Goal: Navigation & Orientation: Understand site structure

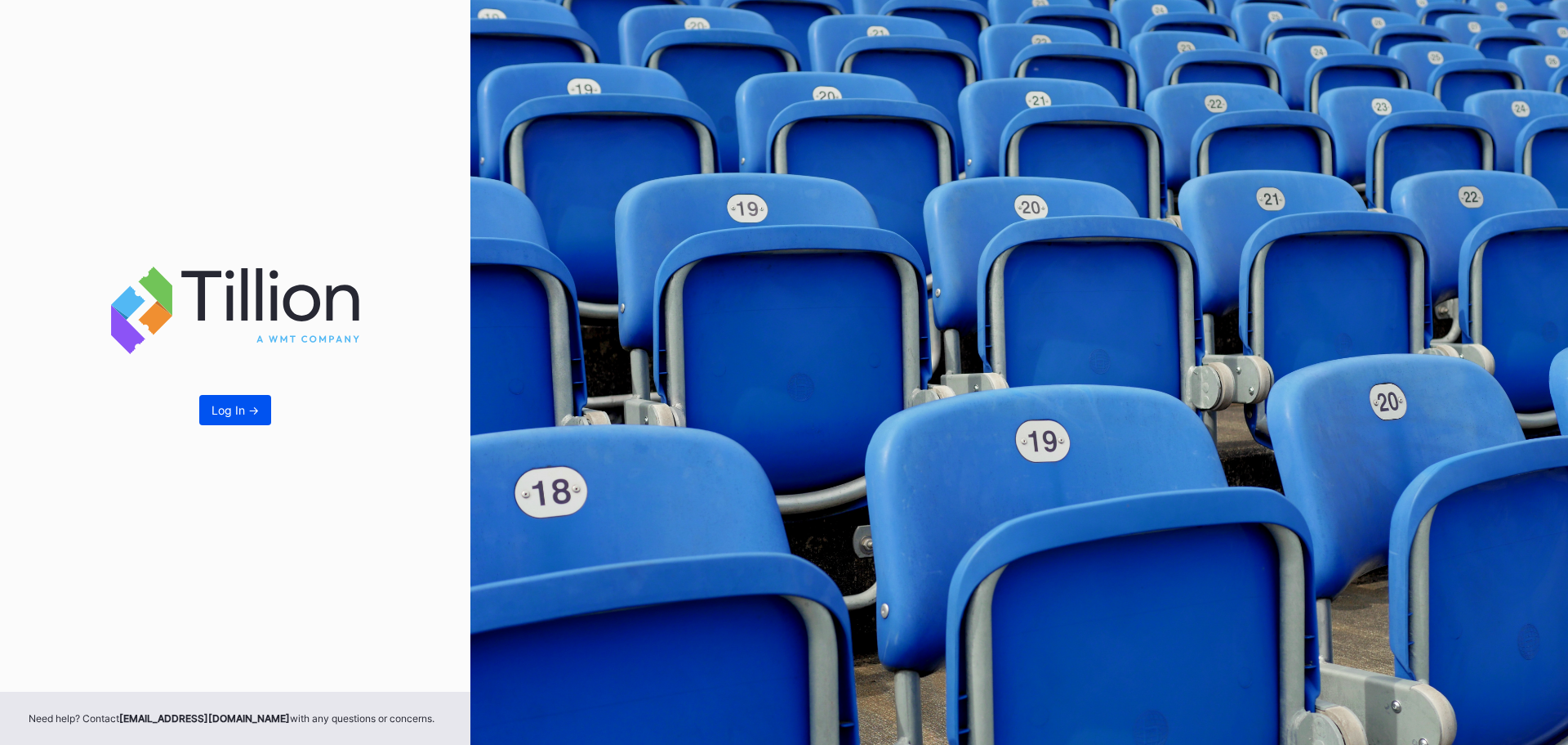
click at [254, 400] on button "Log In ->" at bounding box center [236, 409] width 72 height 31
click at [236, 406] on div "Log In ->" at bounding box center [235, 409] width 47 height 14
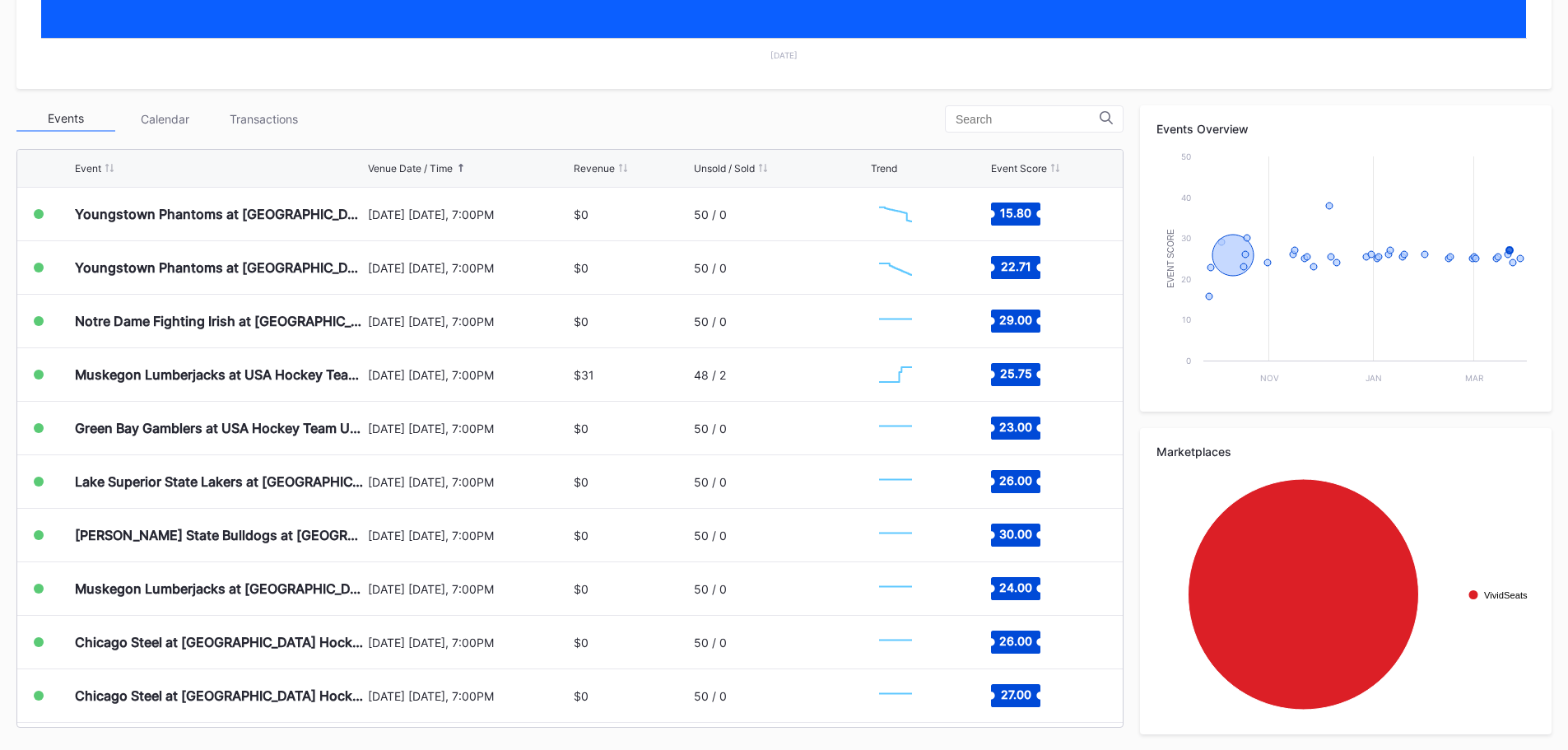
scroll to position [411, 0]
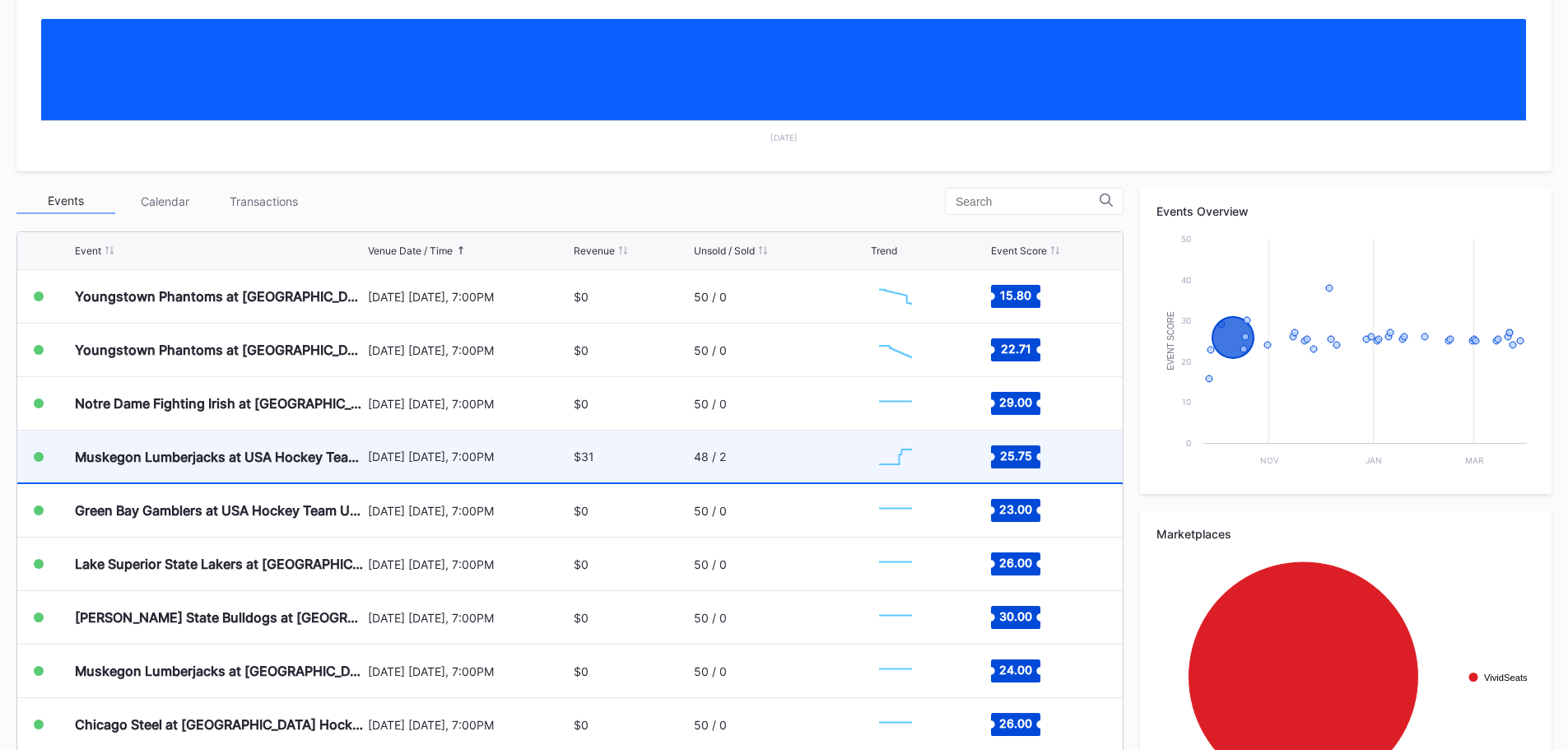
click at [618, 456] on div "$31" at bounding box center [631, 456] width 115 height 51
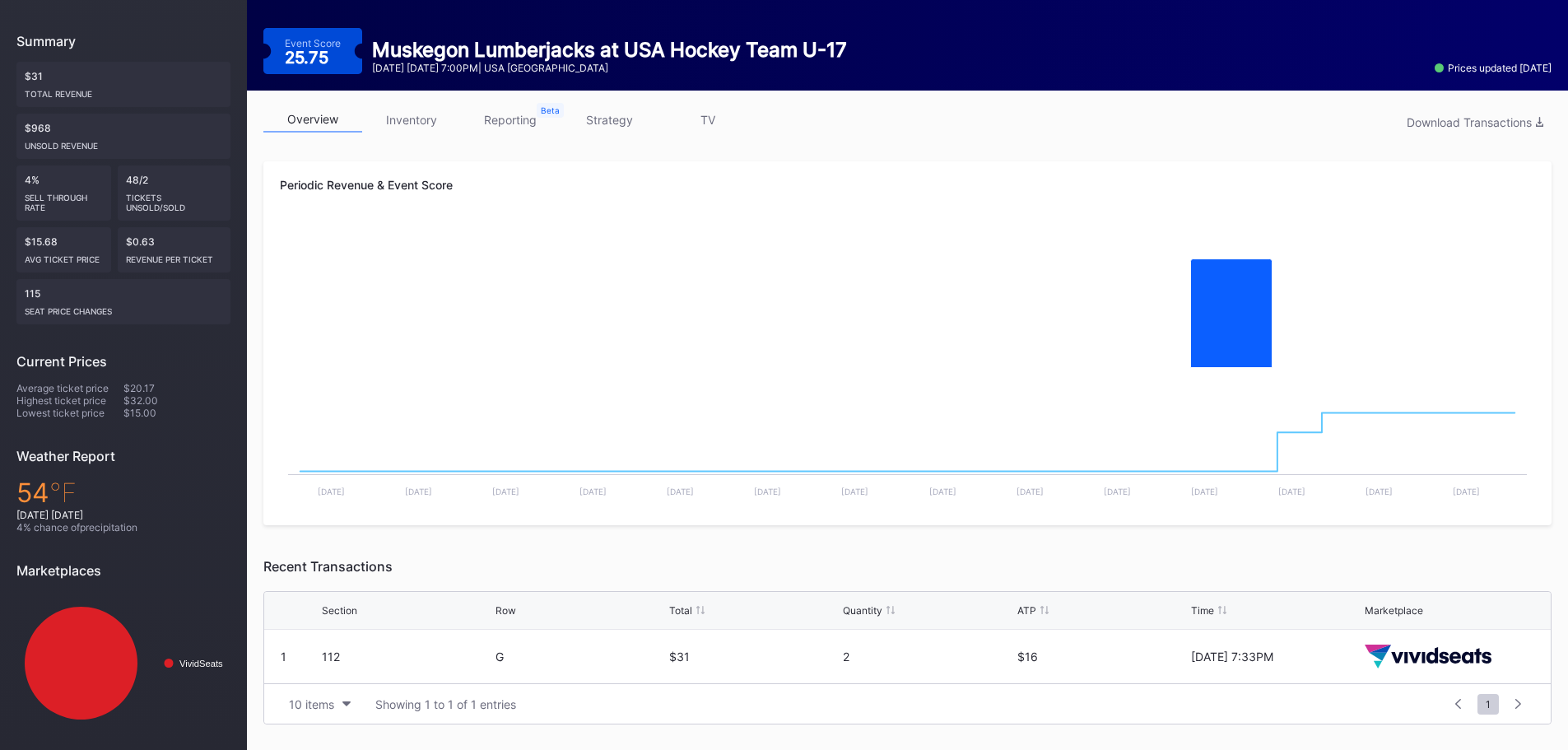
scroll to position [170, 0]
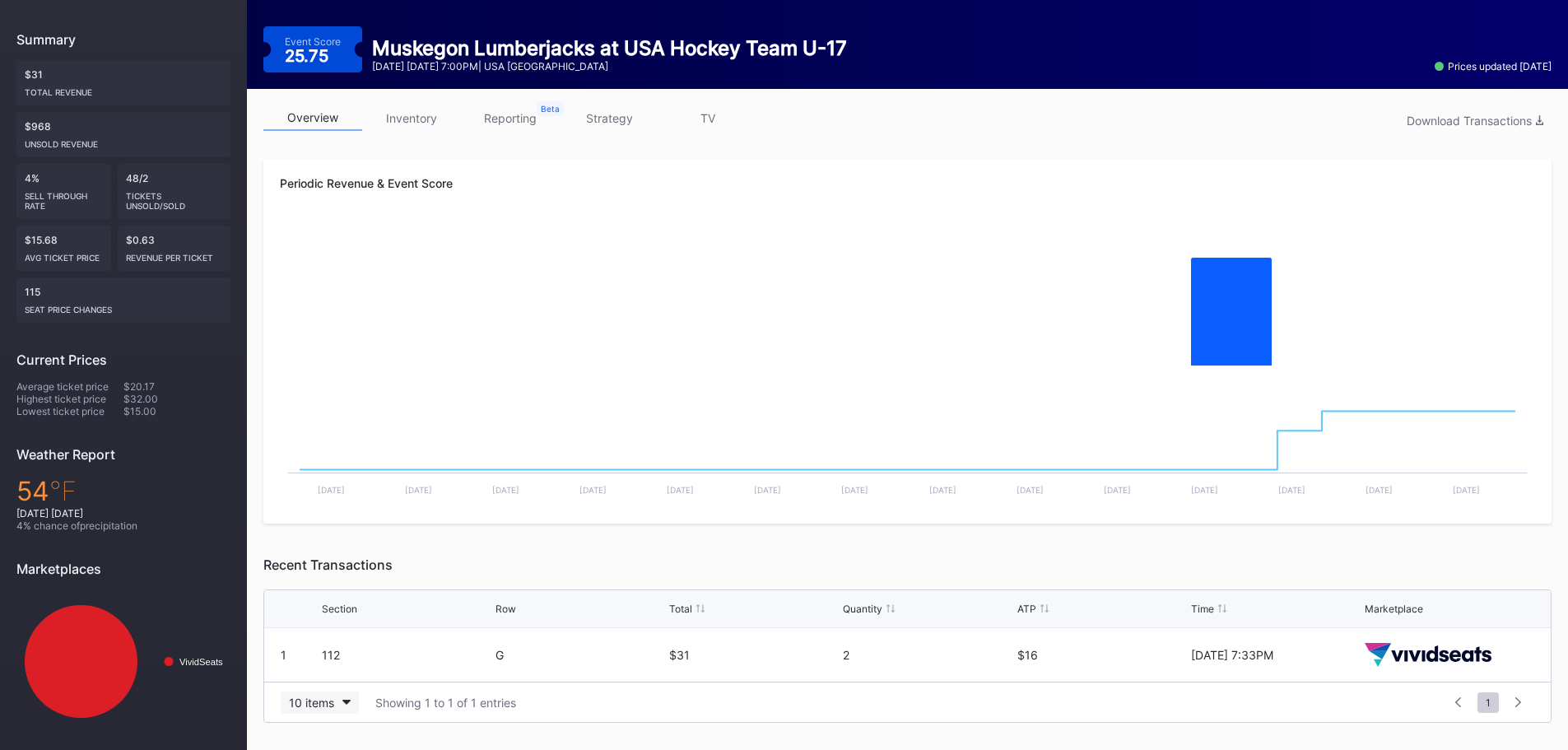
click at [321, 703] on div "10 items" at bounding box center [311, 701] width 45 height 14
click at [396, 117] on link "inventory" at bounding box center [412, 118] width 99 height 25
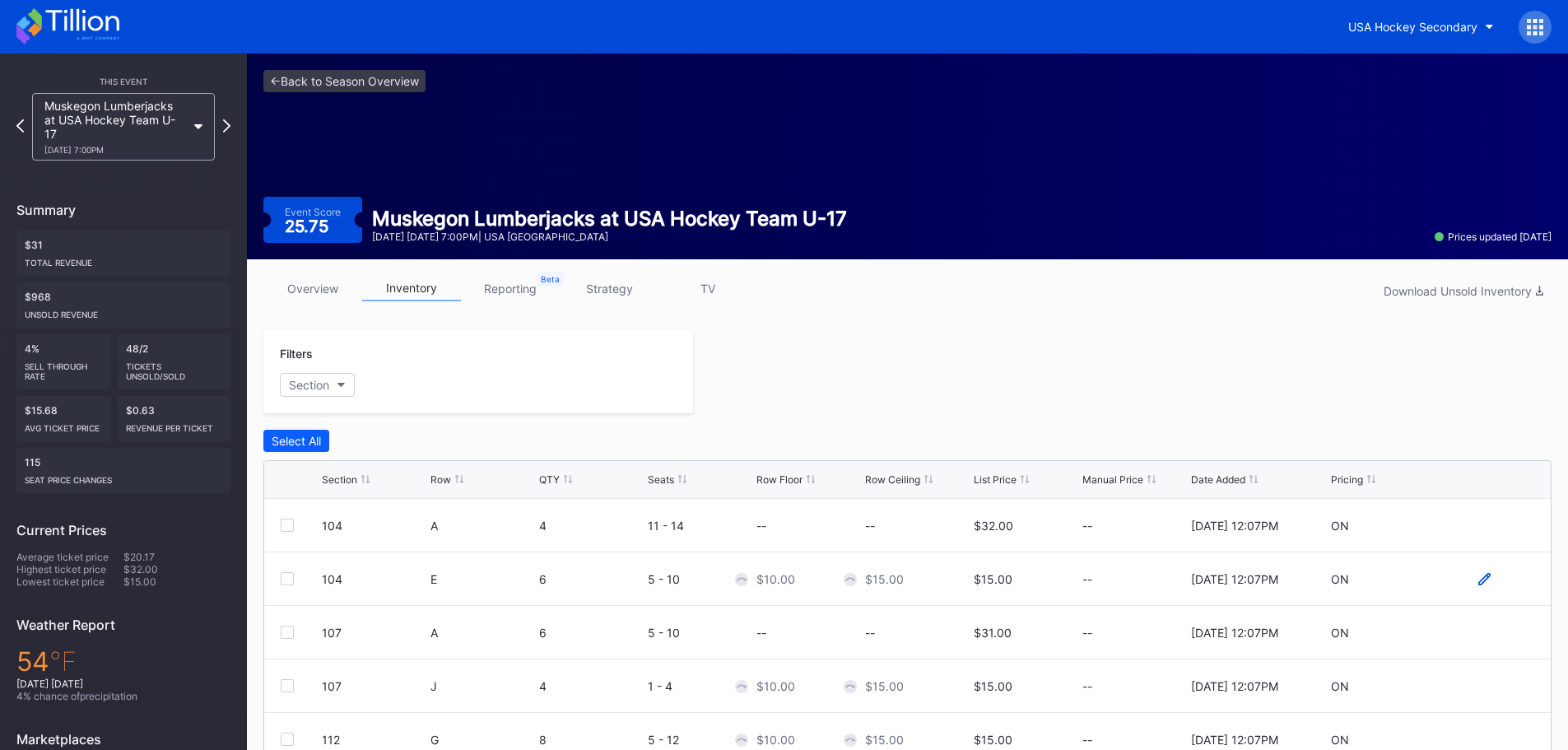
click at [1478, 584] on icon at bounding box center [1484, 578] width 12 height 12
click at [1169, 377] on div at bounding box center [1122, 371] width 859 height 83
click at [310, 293] on link "overview" at bounding box center [313, 288] width 99 height 25
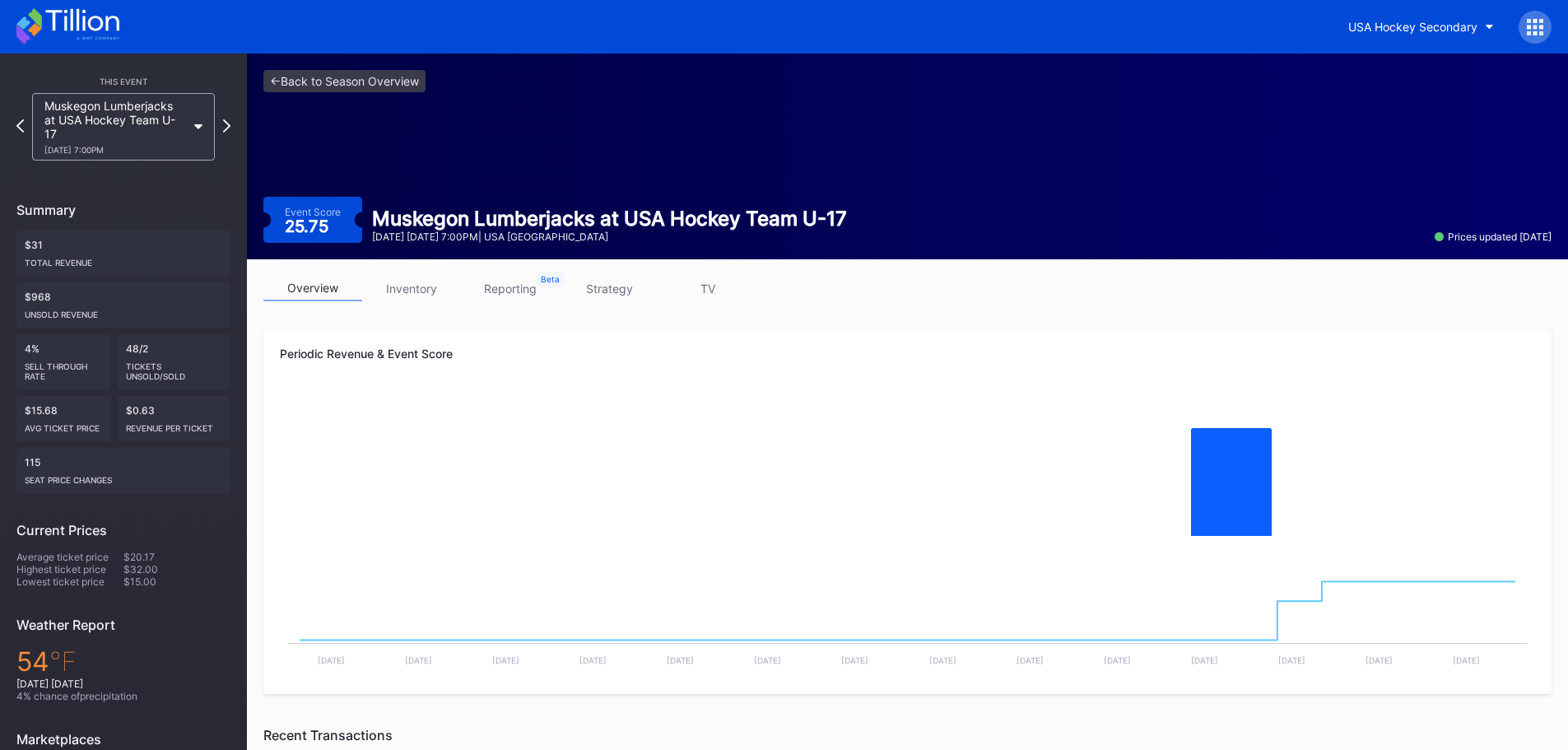
click at [406, 293] on link "inventory" at bounding box center [412, 288] width 99 height 25
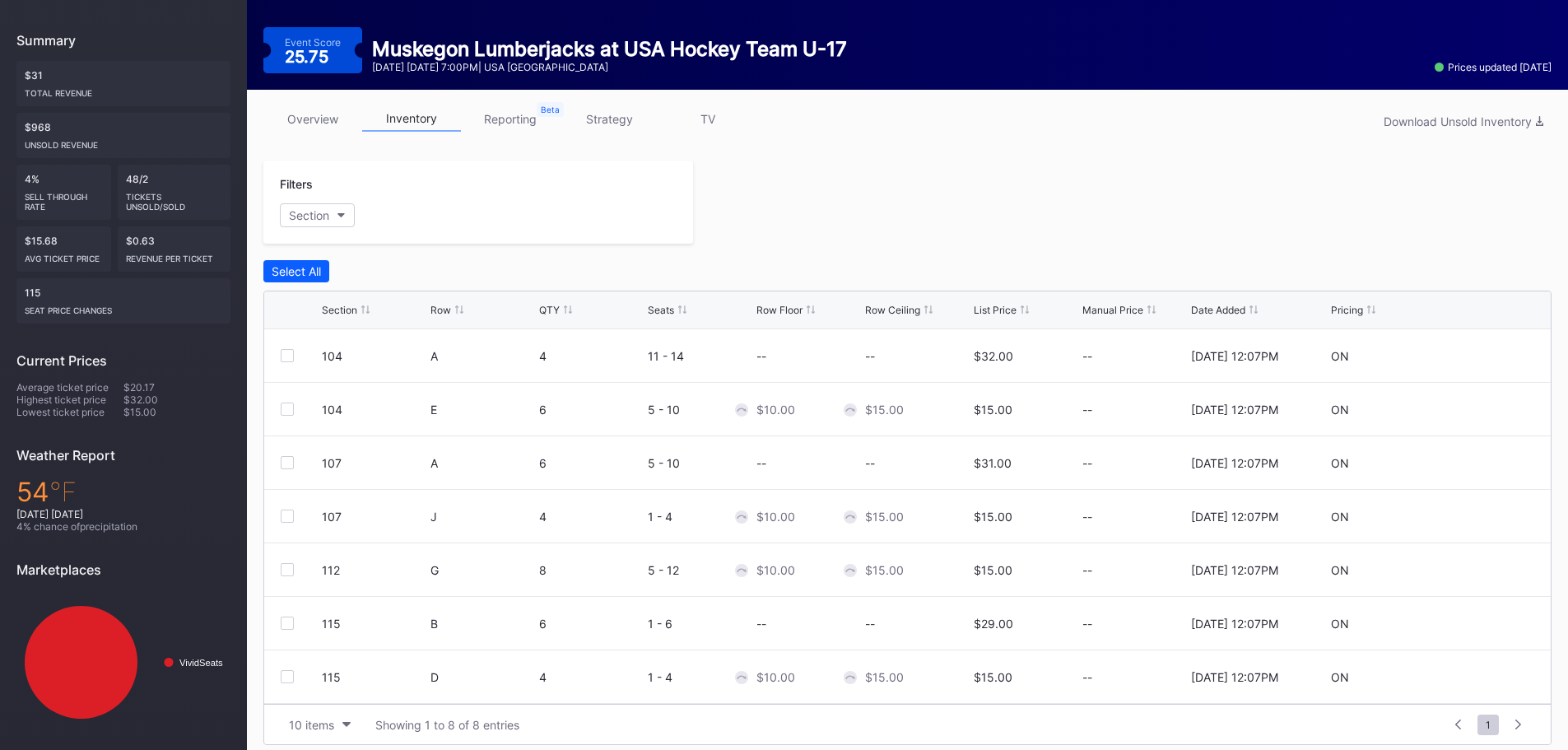
scroll to position [181, 0]
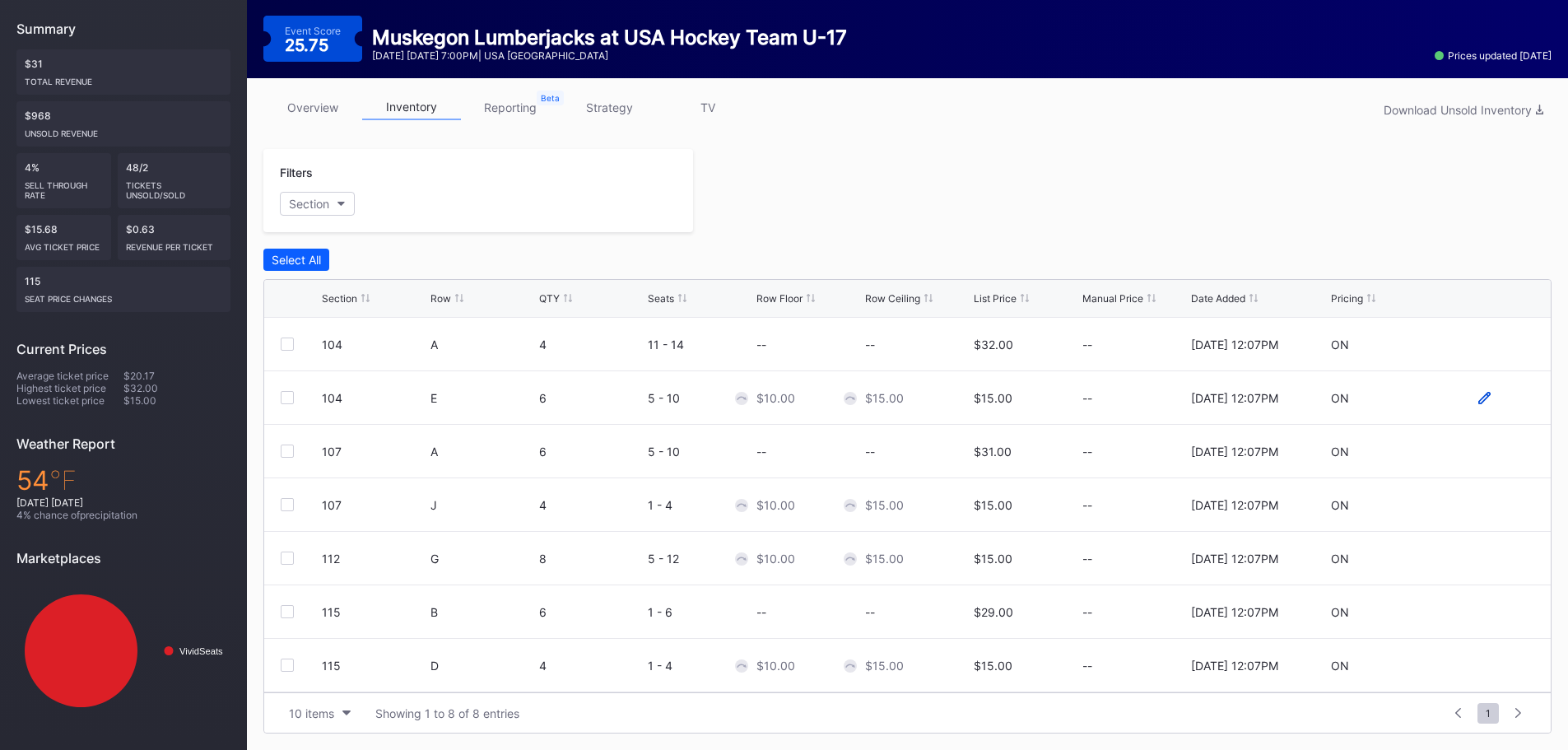
click at [1478, 393] on icon at bounding box center [1484, 397] width 12 height 12
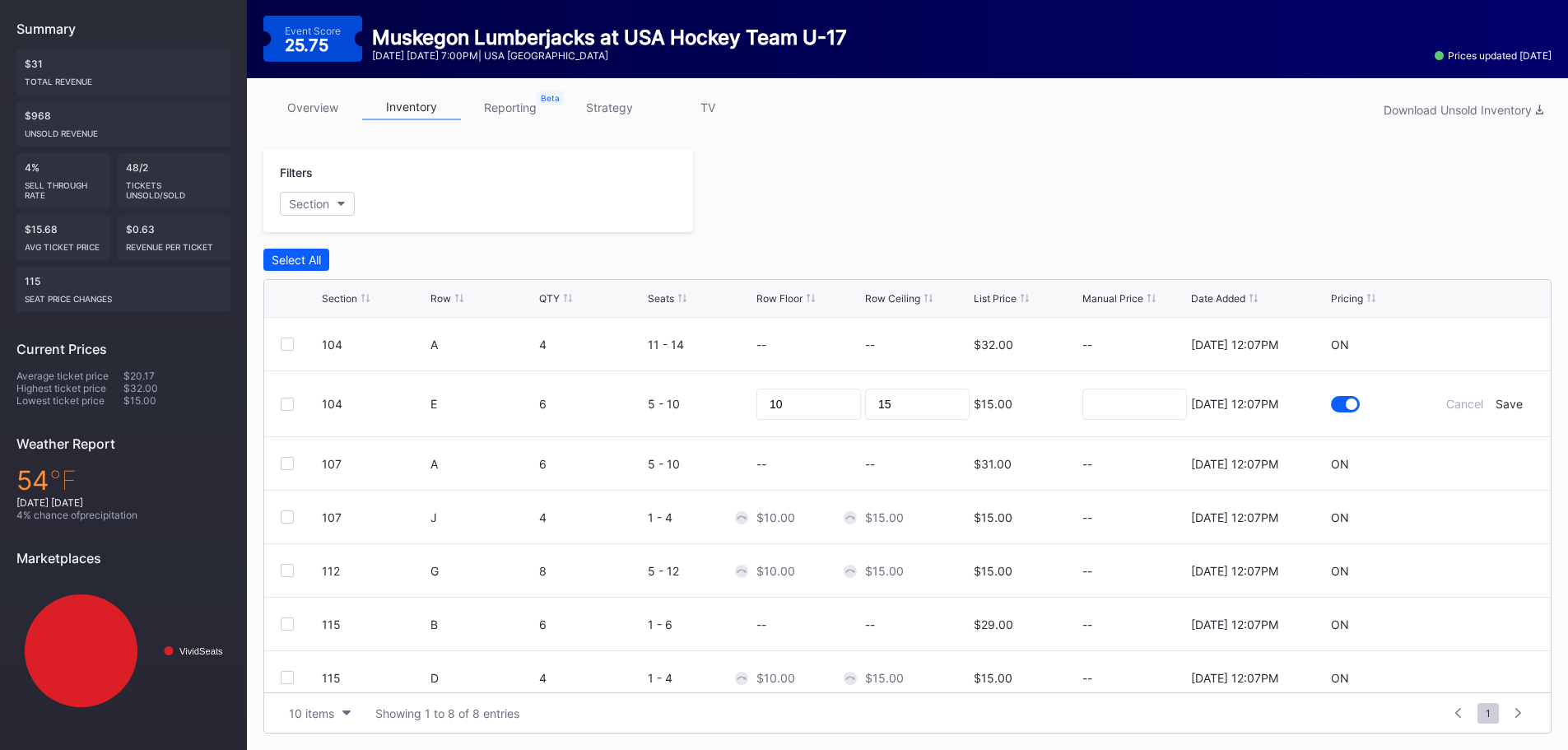
click at [999, 400] on div "$15.00" at bounding box center [992, 403] width 38 height 14
click at [501, 100] on link "reporting" at bounding box center [510, 106] width 99 height 25
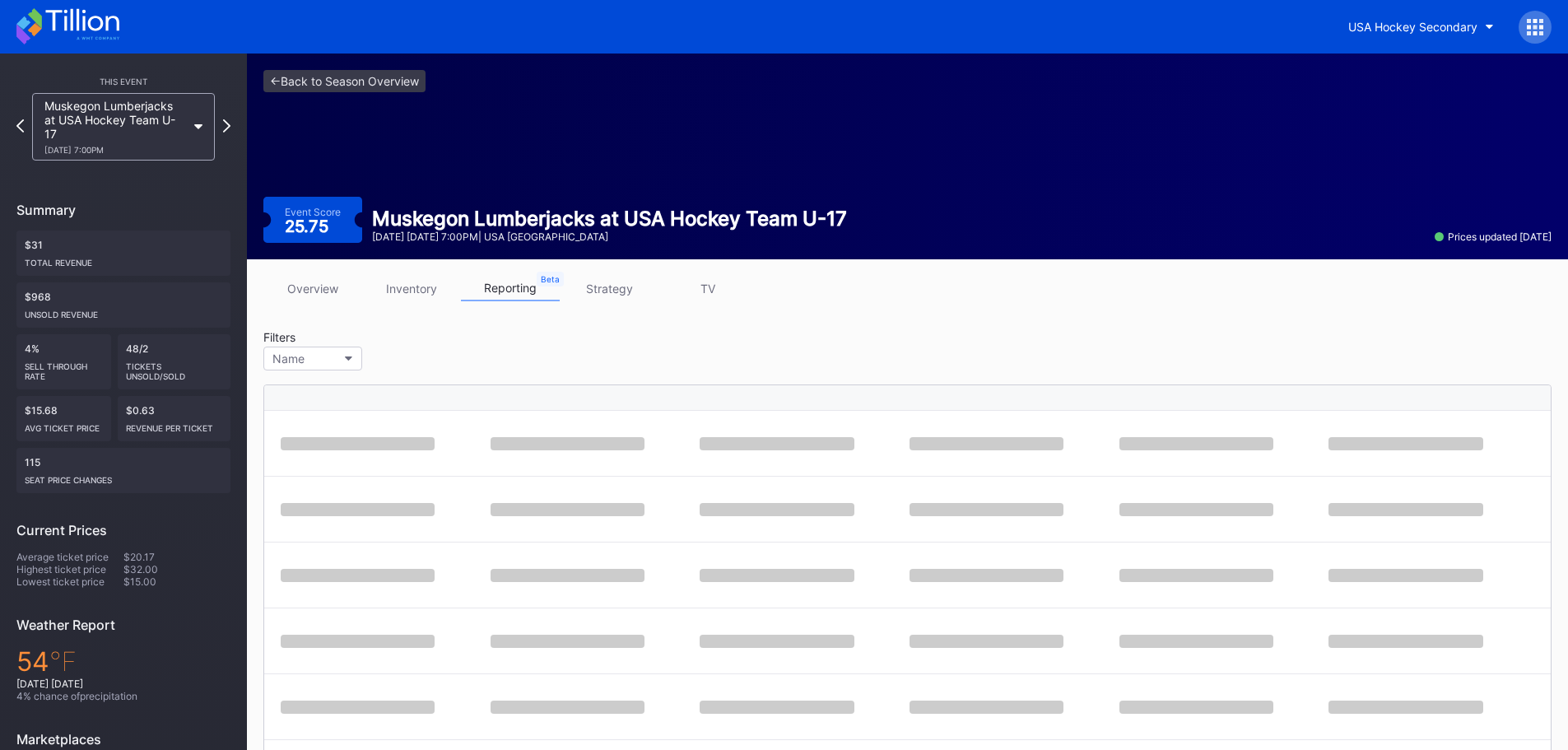
click at [419, 295] on link "inventory" at bounding box center [412, 288] width 99 height 25
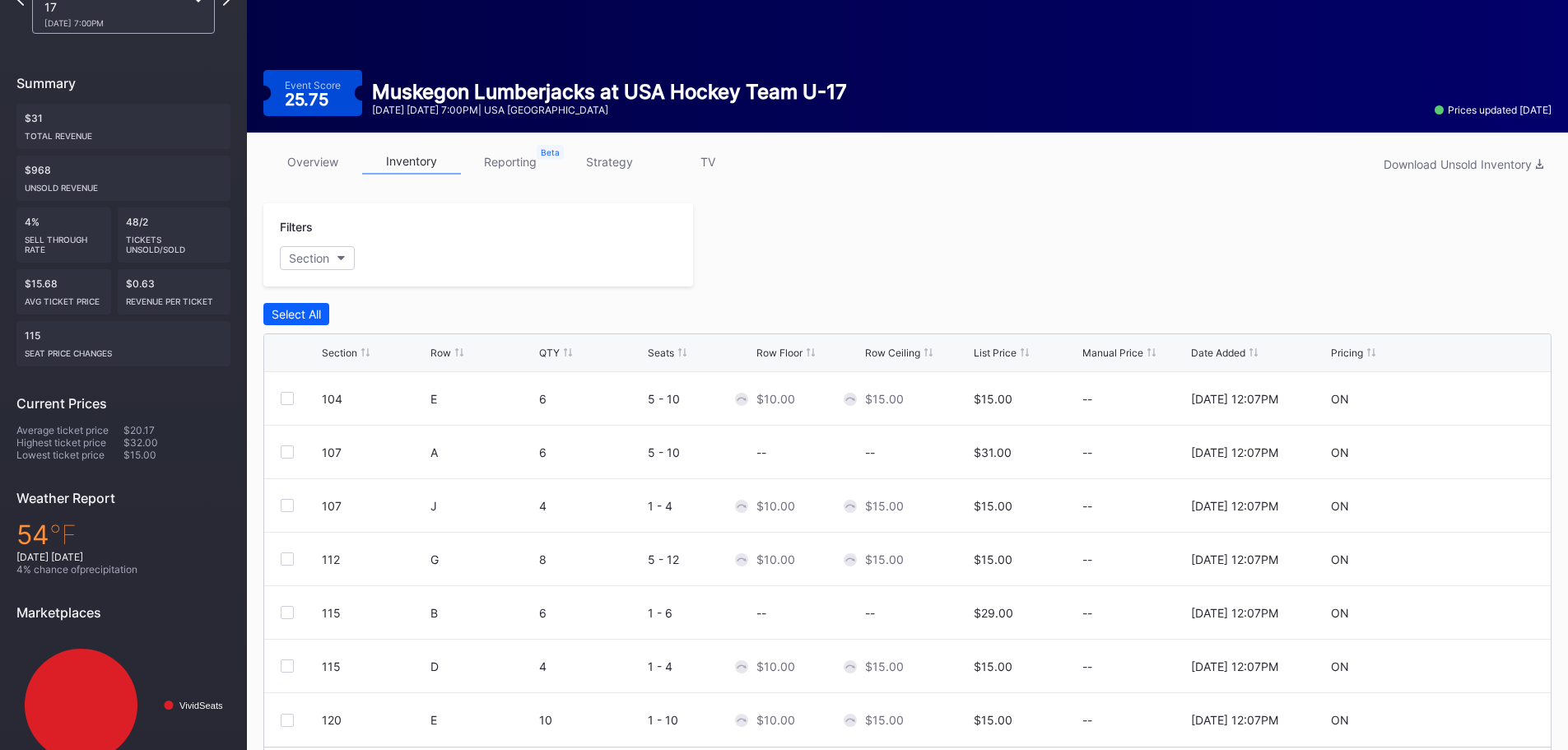
scroll to position [99, 0]
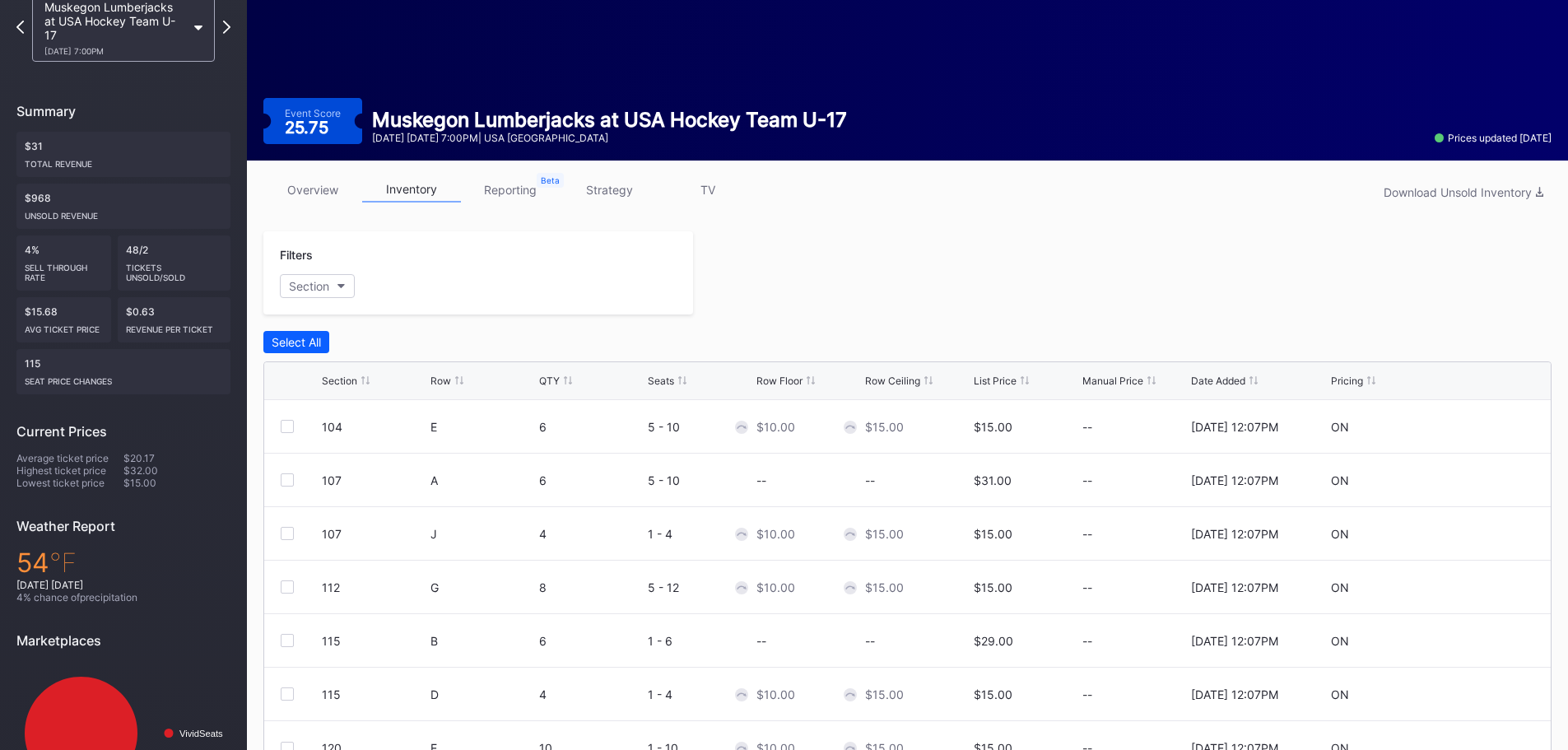
click at [310, 198] on link "overview" at bounding box center [313, 189] width 99 height 25
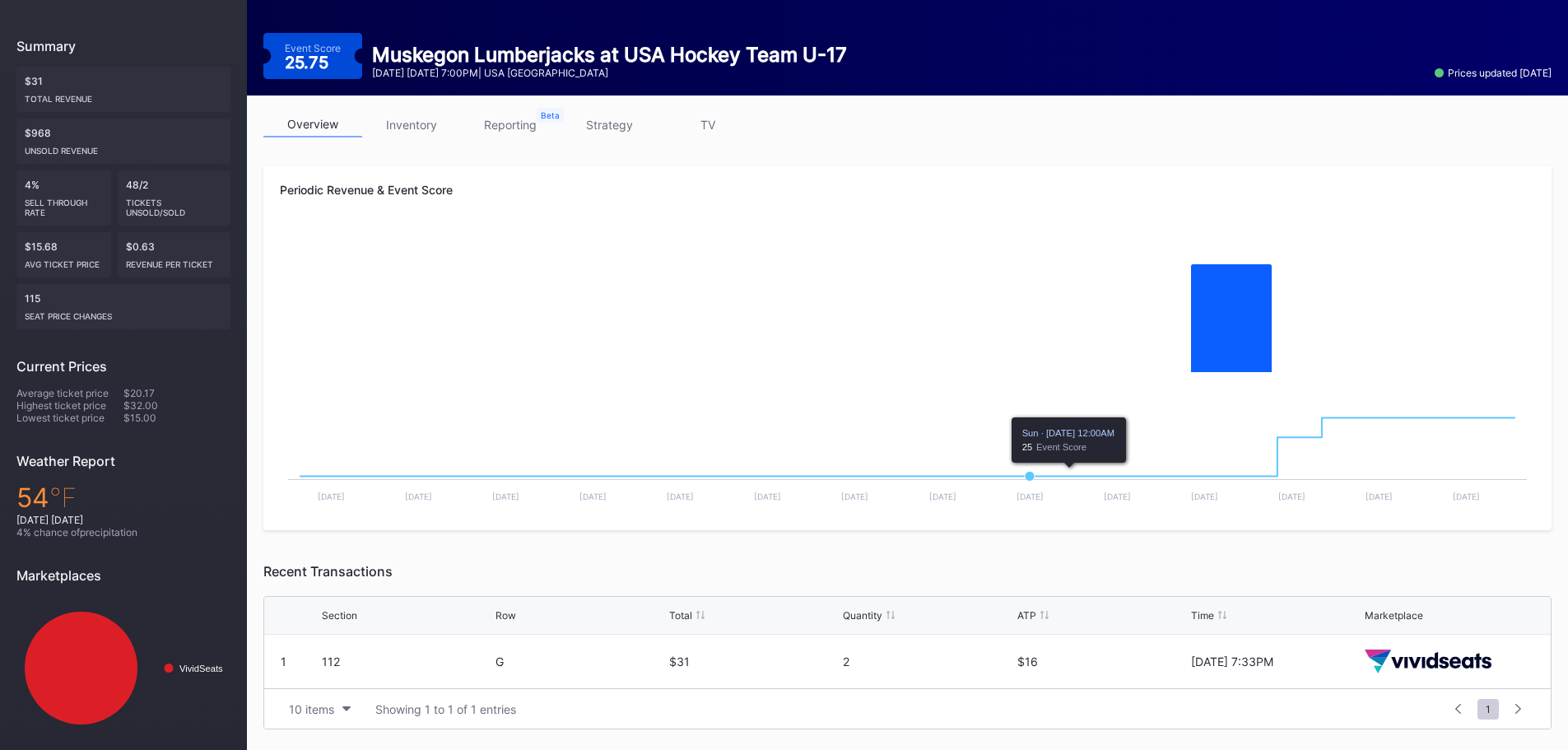
scroll to position [170, 0]
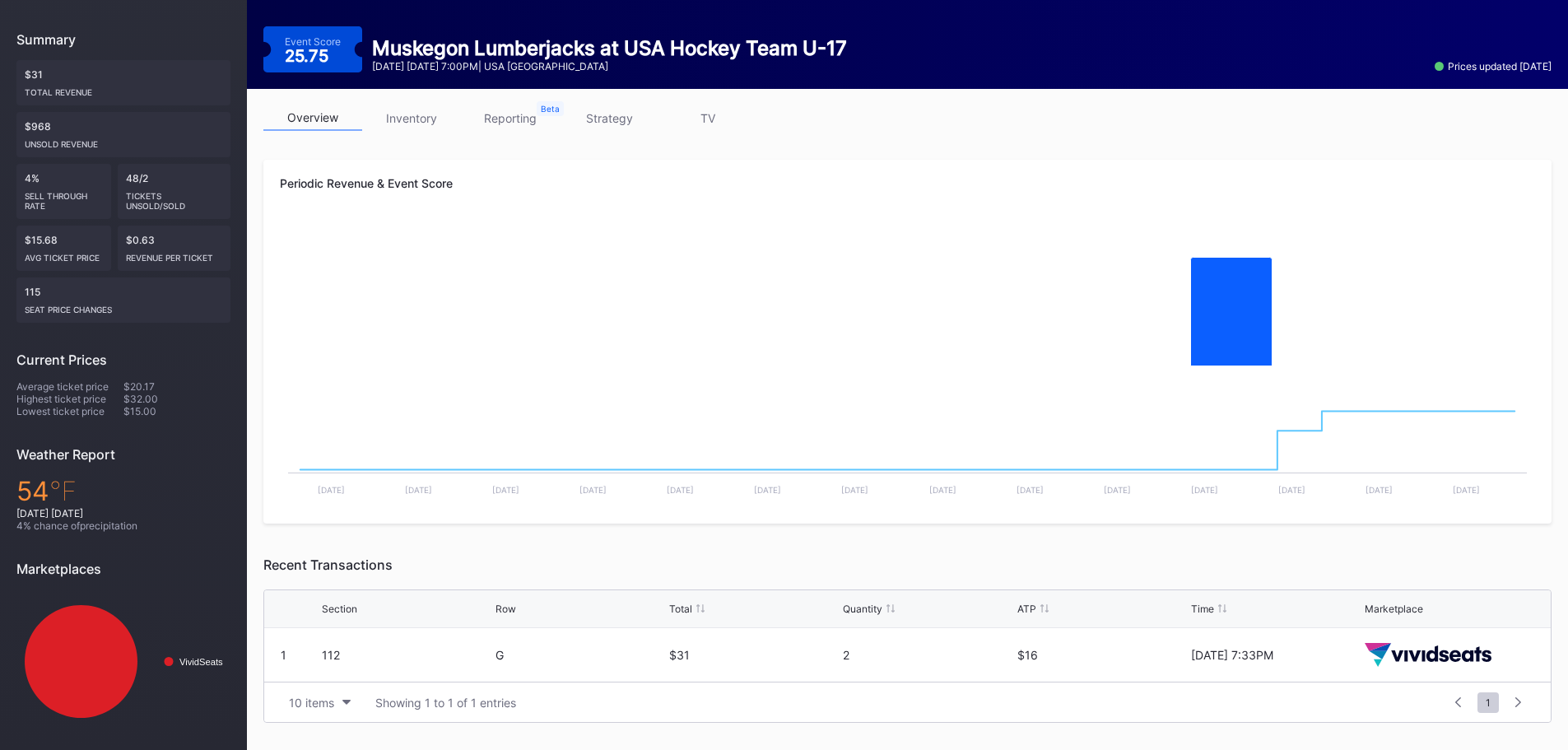
click at [596, 123] on link "strategy" at bounding box center [609, 118] width 99 height 25
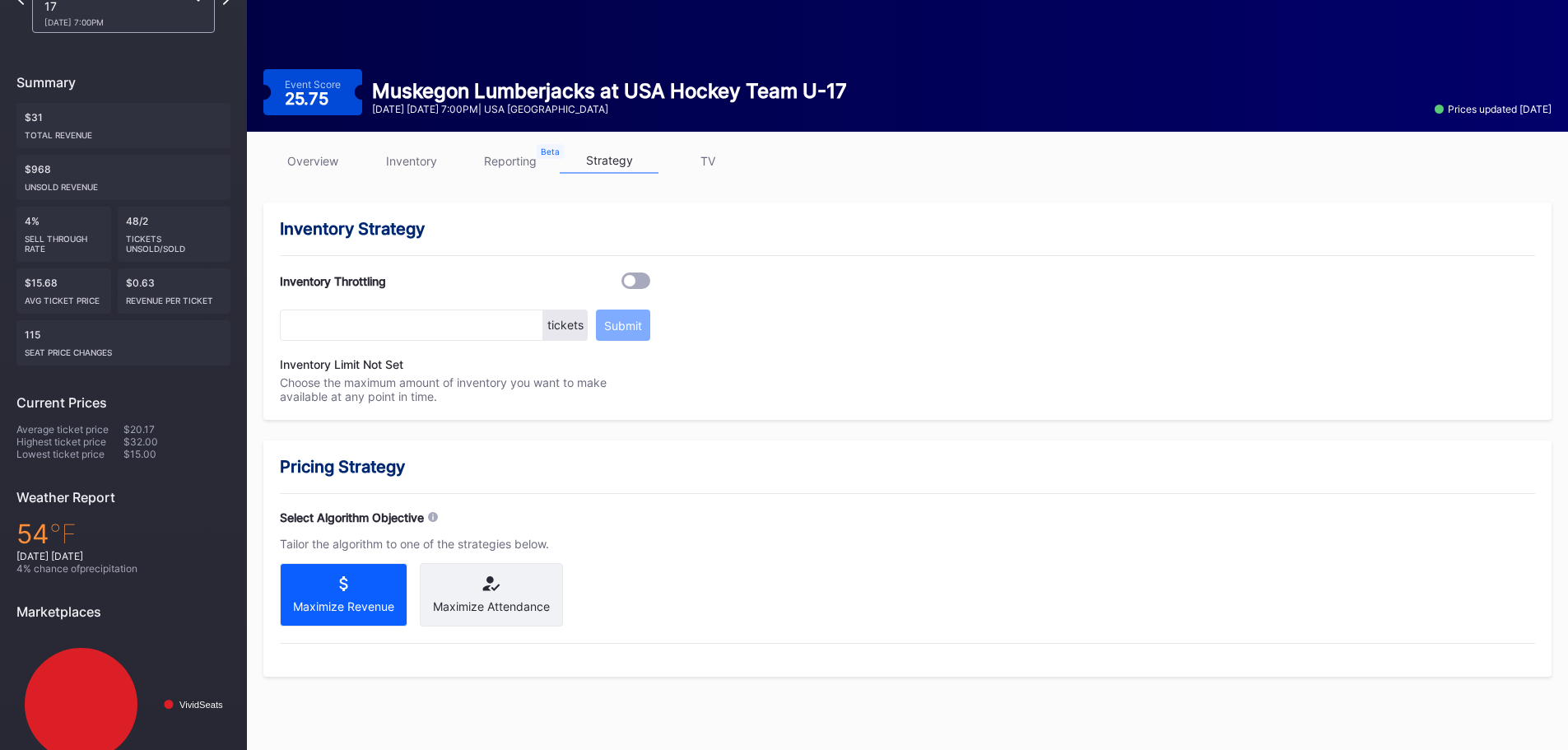
scroll to position [170, 0]
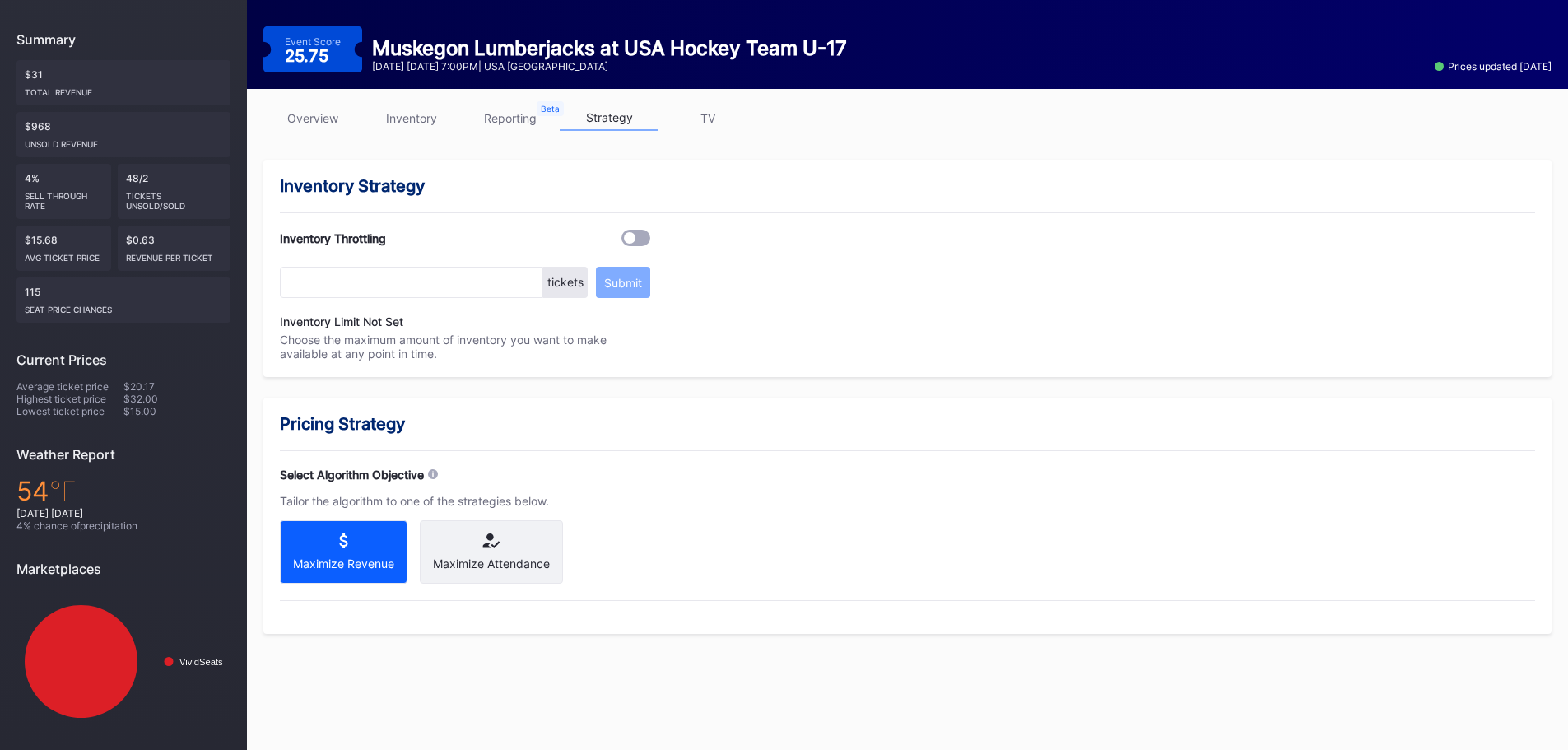
click at [722, 117] on link "TV" at bounding box center [708, 118] width 99 height 25
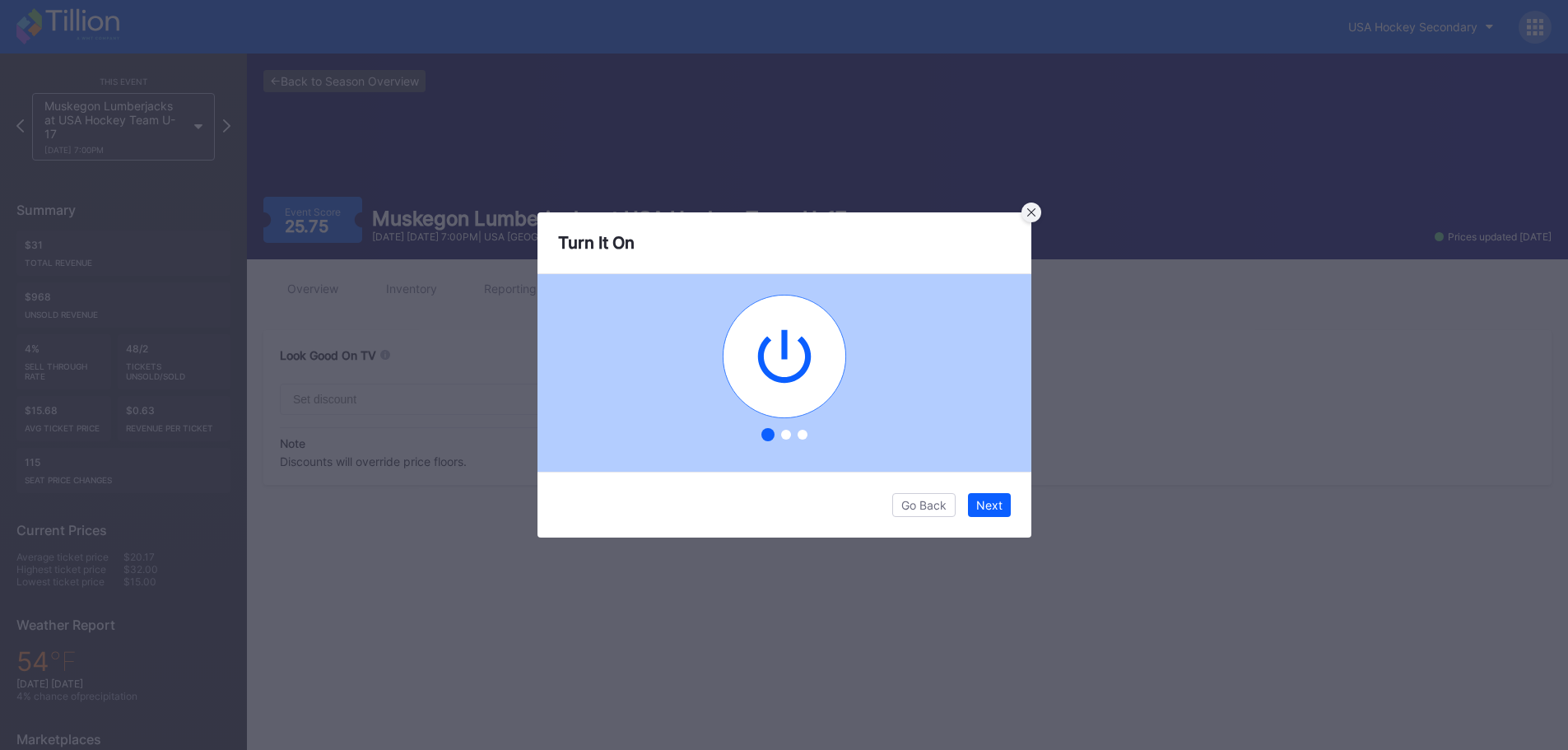
click at [1033, 205] on div at bounding box center [1031, 212] width 20 height 20
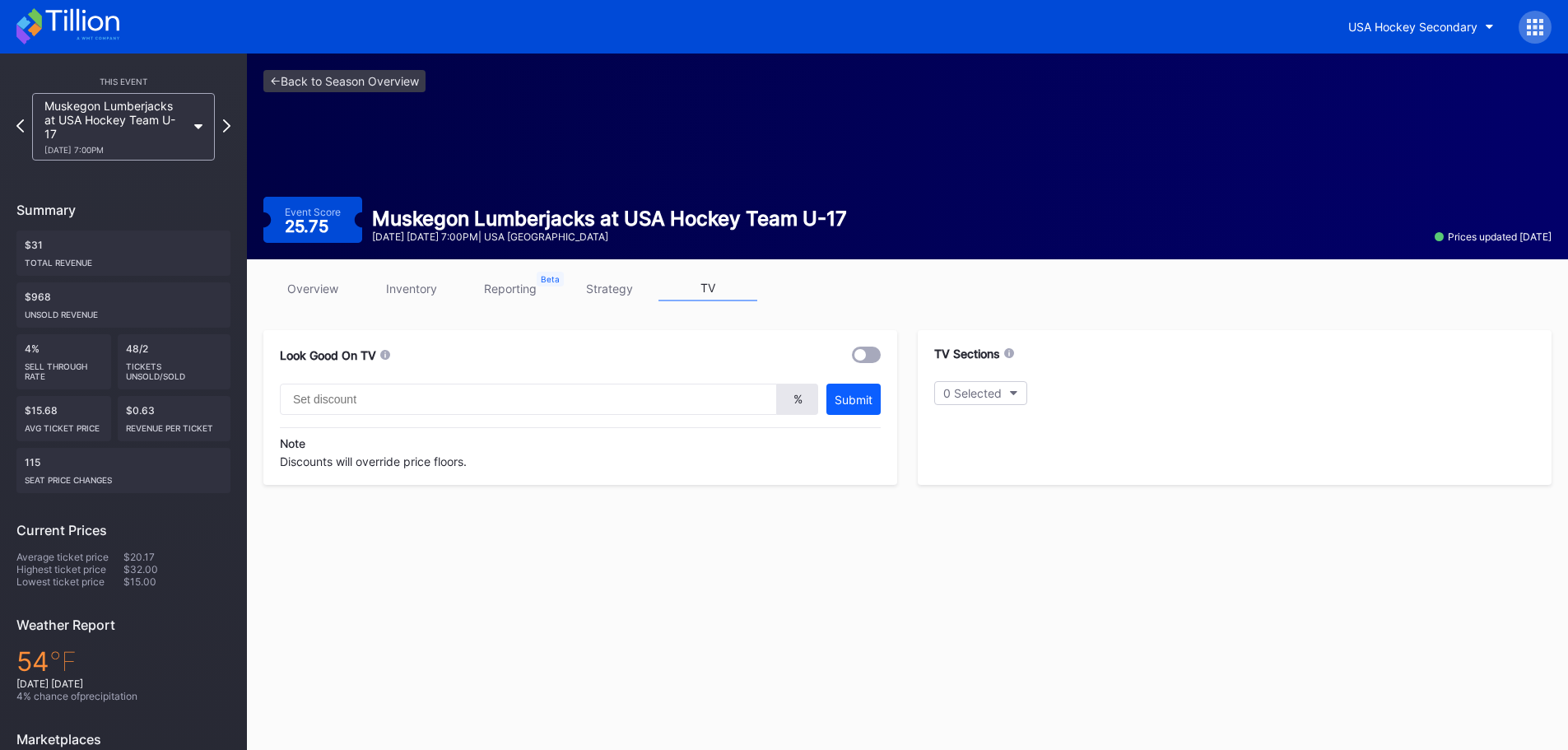
click at [602, 281] on link "strategy" at bounding box center [609, 288] width 99 height 25
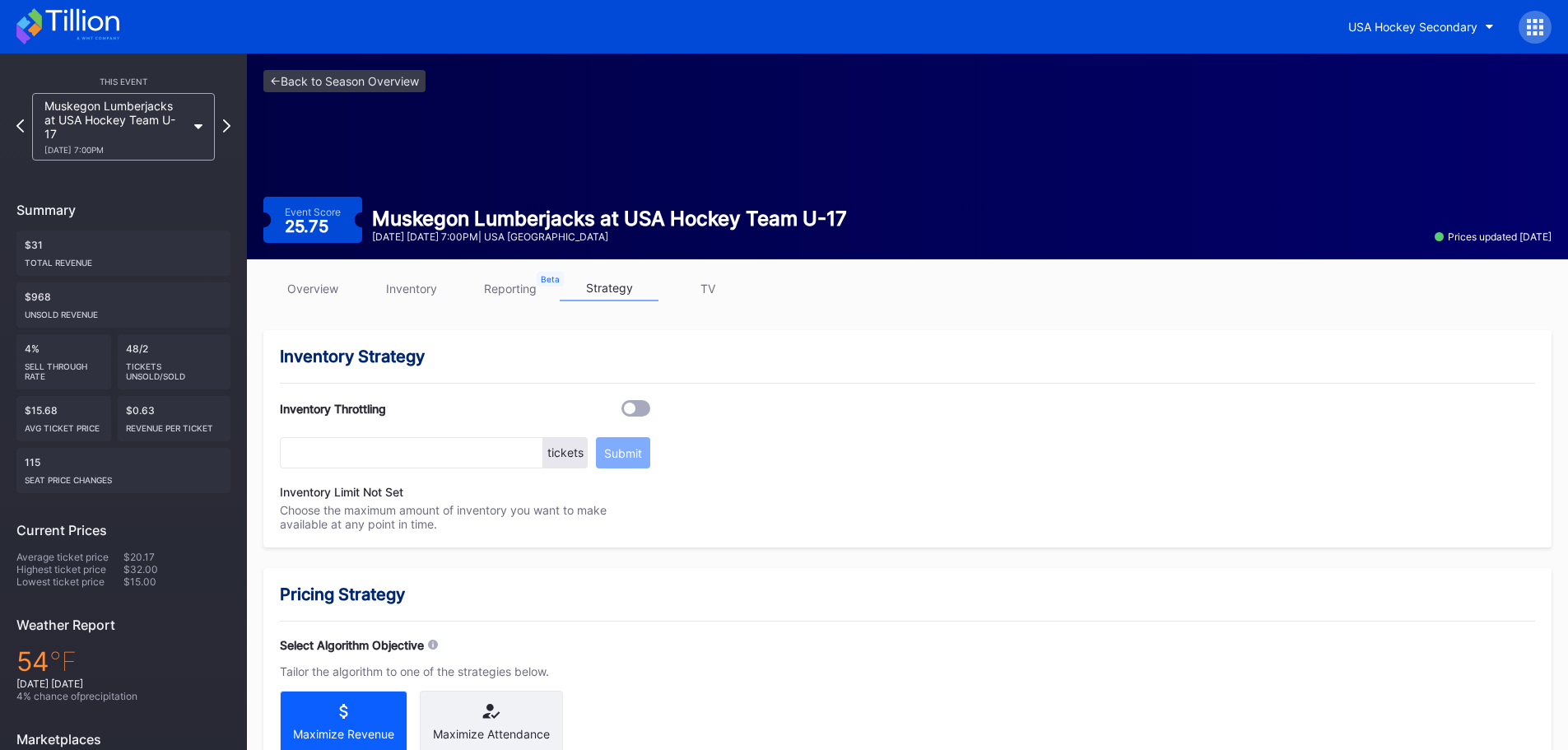
click at [706, 285] on link "TV" at bounding box center [708, 288] width 99 height 25
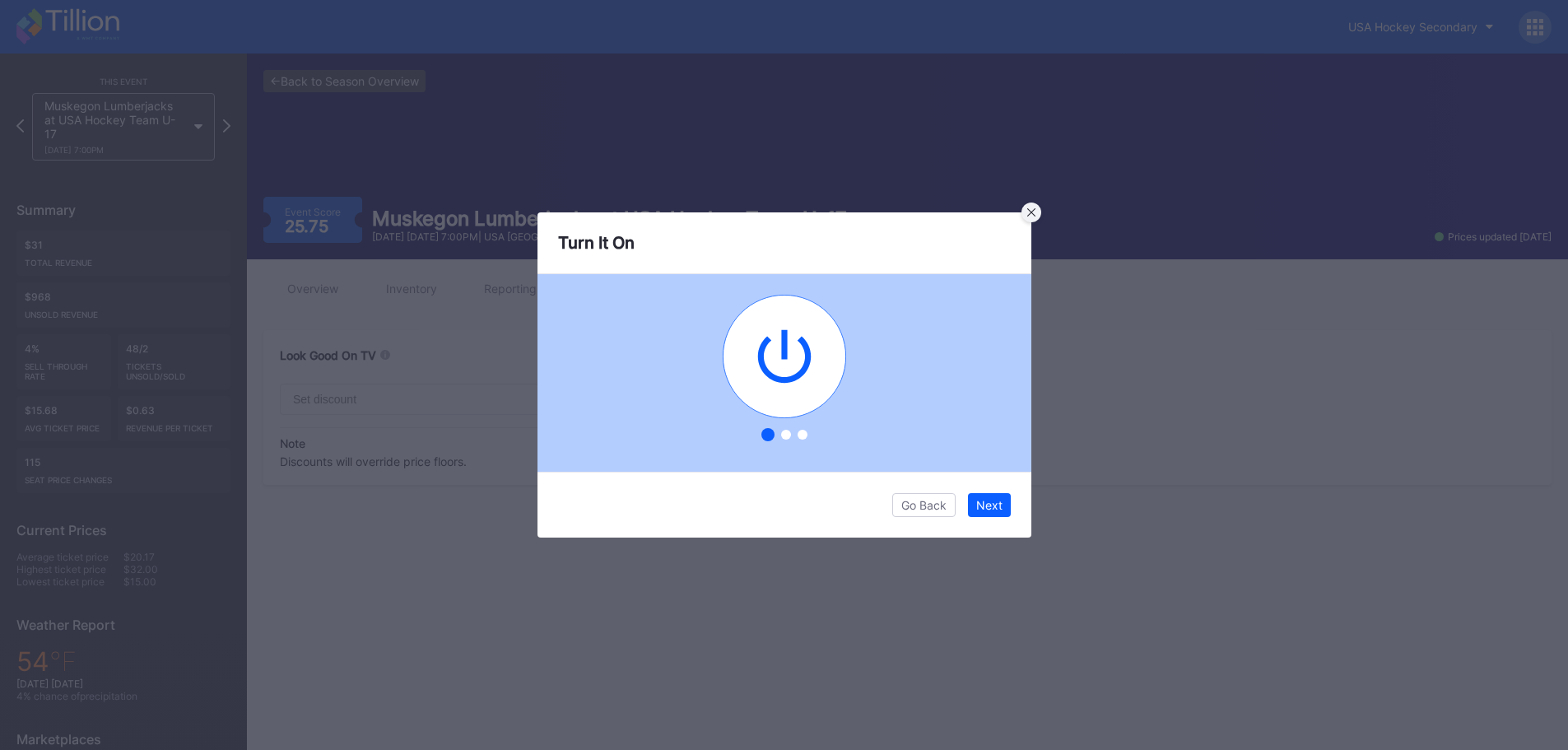
click at [1034, 209] on icon at bounding box center [1031, 212] width 8 height 8
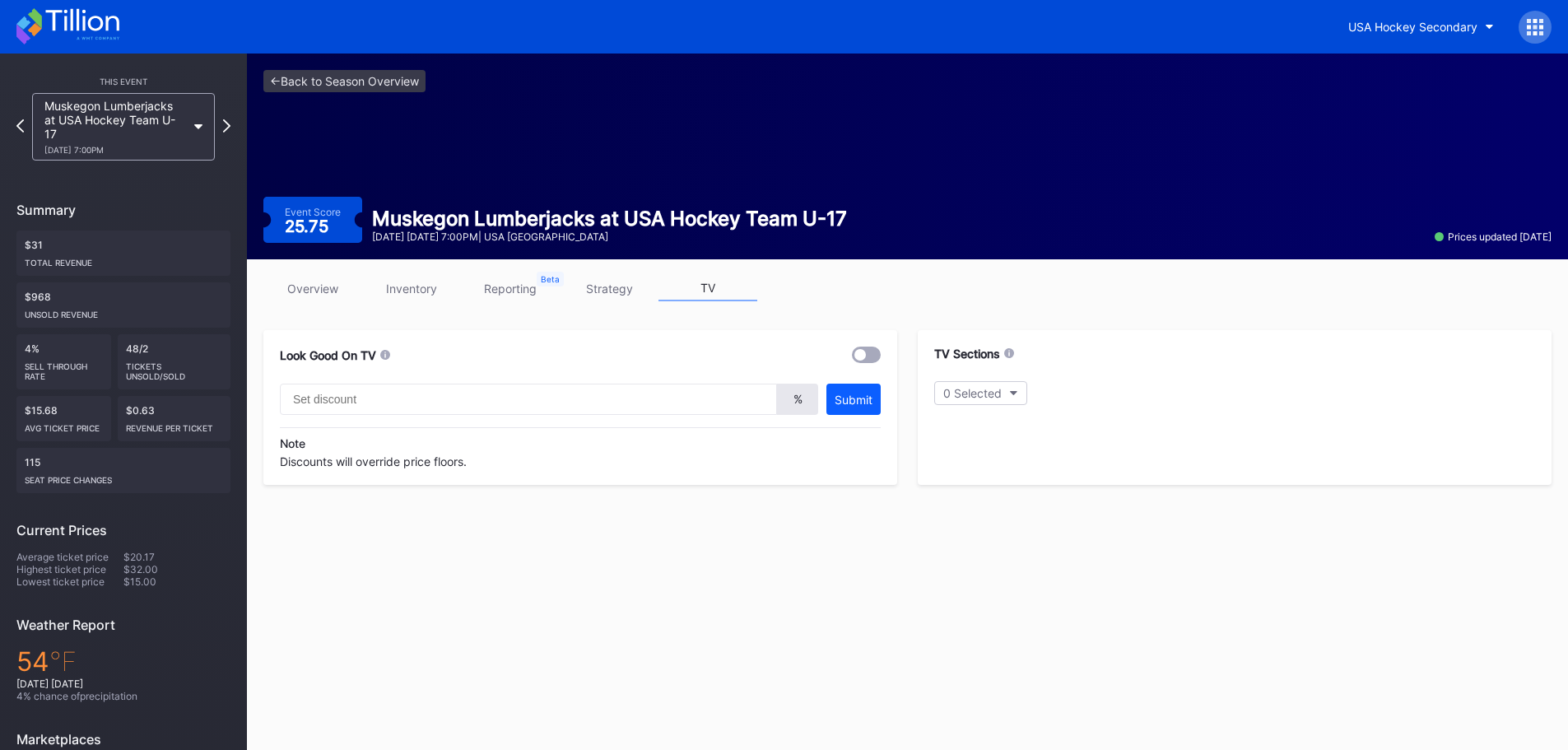
click at [311, 288] on link "overview" at bounding box center [313, 288] width 99 height 25
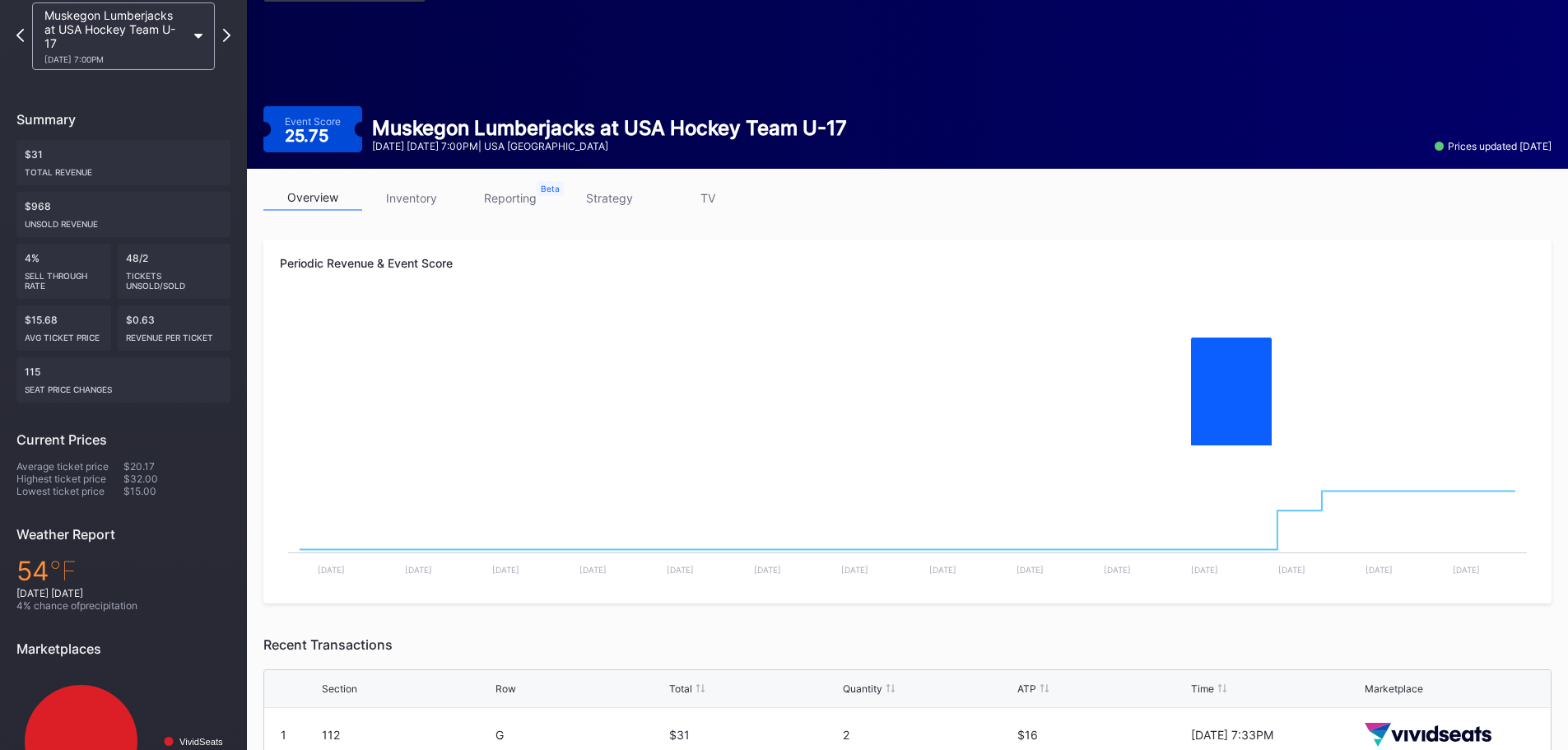
scroll to position [170, 0]
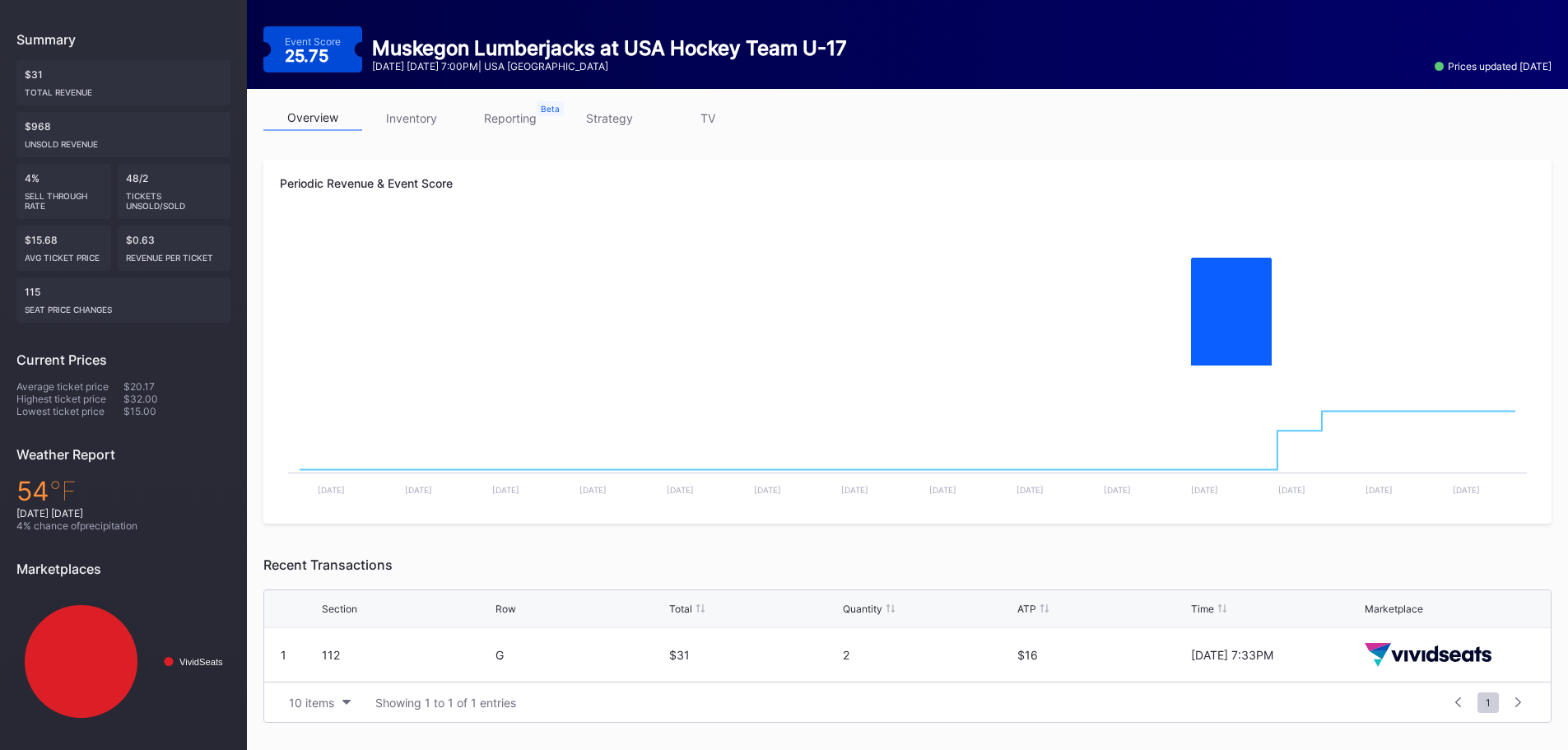
click at [1520, 698] on icon at bounding box center [1518, 701] width 6 height 10
